Goal: Transaction & Acquisition: Purchase product/service

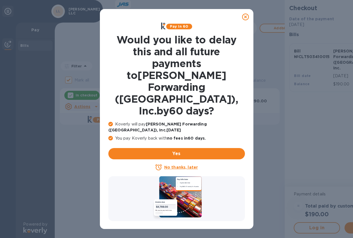
click at [177, 165] on u "No thanks, later" at bounding box center [181, 167] width 34 height 5
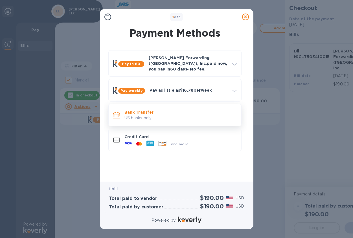
click at [167, 107] on div "Bank Transfer US banks only." at bounding box center [180, 115] width 117 height 16
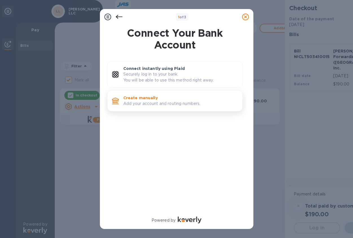
click at [166, 99] on p "Create manually" at bounding box center [180, 98] width 115 height 6
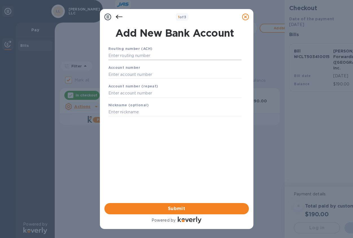
click at [138, 57] on input "text" at bounding box center [174, 56] width 133 height 8
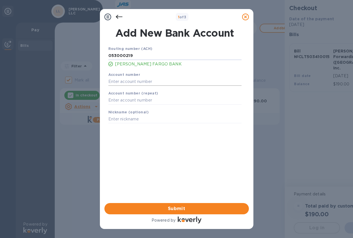
type input "053000219"
click at [134, 81] on input "text" at bounding box center [174, 81] width 133 height 8
type input "2000044469045"
click at [140, 101] on input "text" at bounding box center [174, 100] width 133 height 8
type input "2000044469045"
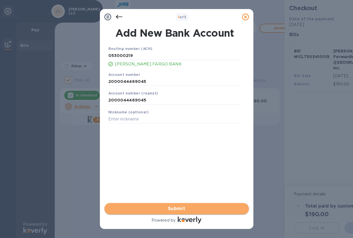
click at [184, 204] on button "Submit" at bounding box center [177, 208] width 145 height 11
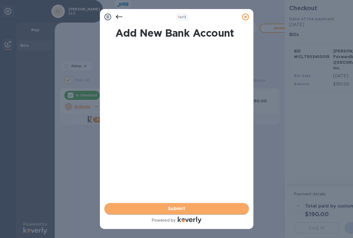
click at [185, 210] on span "Submit" at bounding box center [177, 209] width 136 height 7
